Goal: Find contact information: Find contact information

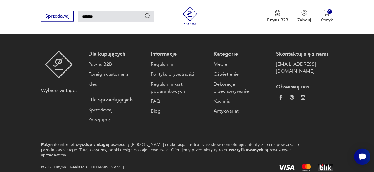
scroll to position [855, 0]
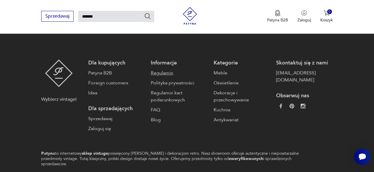
click at [169, 73] on link "Regulamin" at bounding box center [179, 72] width 57 height 7
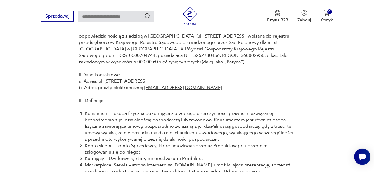
scroll to position [2522, 0]
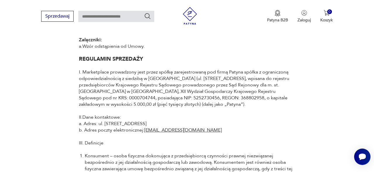
click at [94, 49] on link "Wzór odstąpienia od Umowy" at bounding box center [112, 46] width 61 height 6
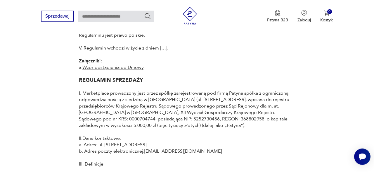
scroll to position [2492, 0]
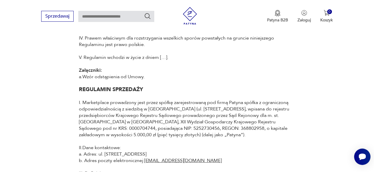
click at [136, 80] on link "Wzór odstąpienia od Umowy" at bounding box center [112, 76] width 61 height 6
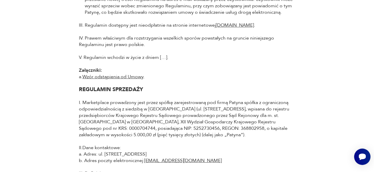
click at [204, 80] on p "Załączniki: a. Wzór odstąpienia od Umowy ." at bounding box center [187, 73] width 216 height 13
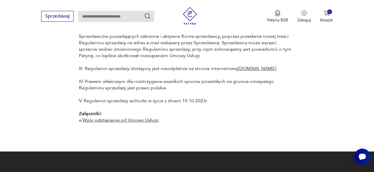
scroll to position [5773, 0]
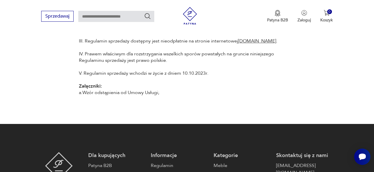
click at [150, 96] on link "Wzór odstąpienia od Umowy Usługi" at bounding box center [120, 92] width 76 height 6
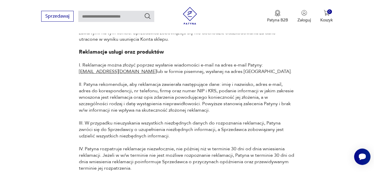
scroll to position [5318, 0]
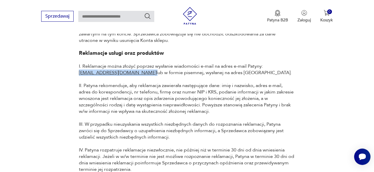
drag, startPoint x: 119, startPoint y: 67, endPoint x: 68, endPoint y: 63, distance: 50.4
copy p "[EMAIL_ADDRESS][DOMAIN_NAME]"
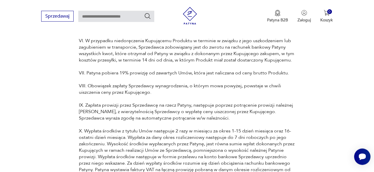
scroll to position [4011, 0]
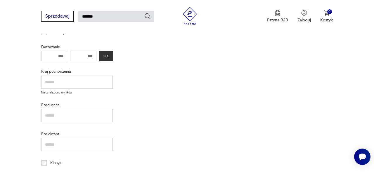
type input "*******"
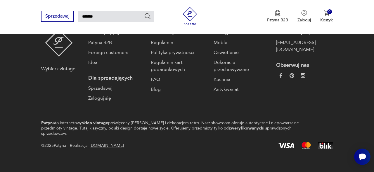
scroll to position [855, 0]
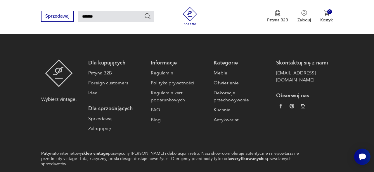
click at [170, 72] on link "Regulamin" at bounding box center [179, 72] width 57 height 7
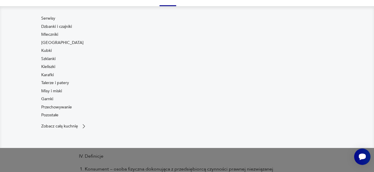
scroll to position [91, 0]
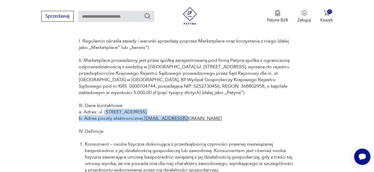
drag, startPoint x: 110, startPoint y: 119, endPoint x: 198, endPoint y: 131, distance: 88.4
click at [198, 121] on p "III. Dane kontaktowe: a. Adres: ul. [STREET_ADDRESS] Adres poczty elektroniczne…" at bounding box center [187, 111] width 216 height 19
copy p "[STREET_ADDRESS]. Adres poczty elektronicznej: [EMAIL_ADDRESS][DOMAIN_NAME]"
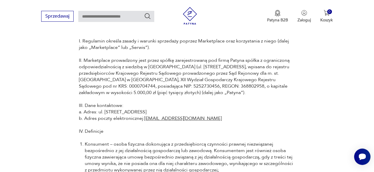
click at [205, 111] on p "III. Dane kontaktowe: a. Adres: ul. [STREET_ADDRESS] Adres poczty elektroniczne…" at bounding box center [187, 111] width 216 height 19
